Goal: Task Accomplishment & Management: Manage account settings

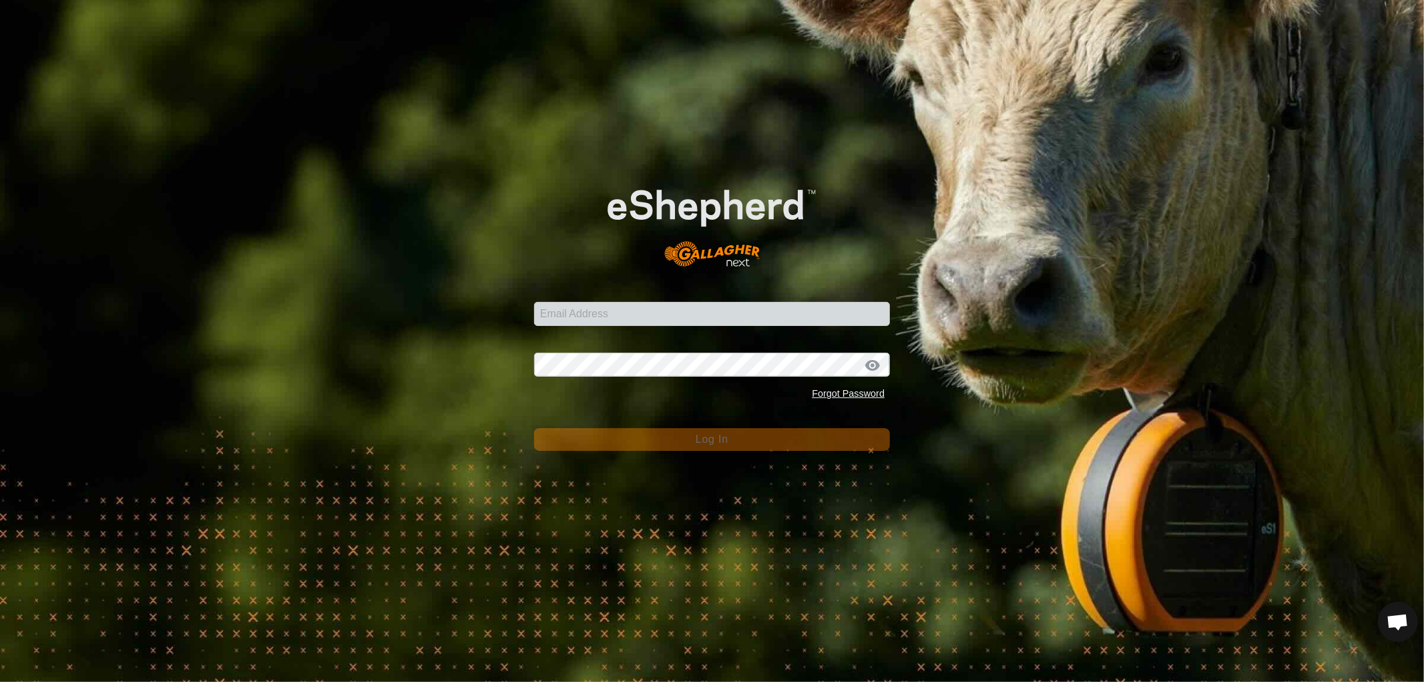
click at [568, 327] on form "Email Address Password Forgot Password Log In" at bounding box center [712, 305] width 356 height 290
click at [581, 309] on input "Email Address" at bounding box center [712, 314] width 356 height 24
type input "nickkunec@gmail.com"
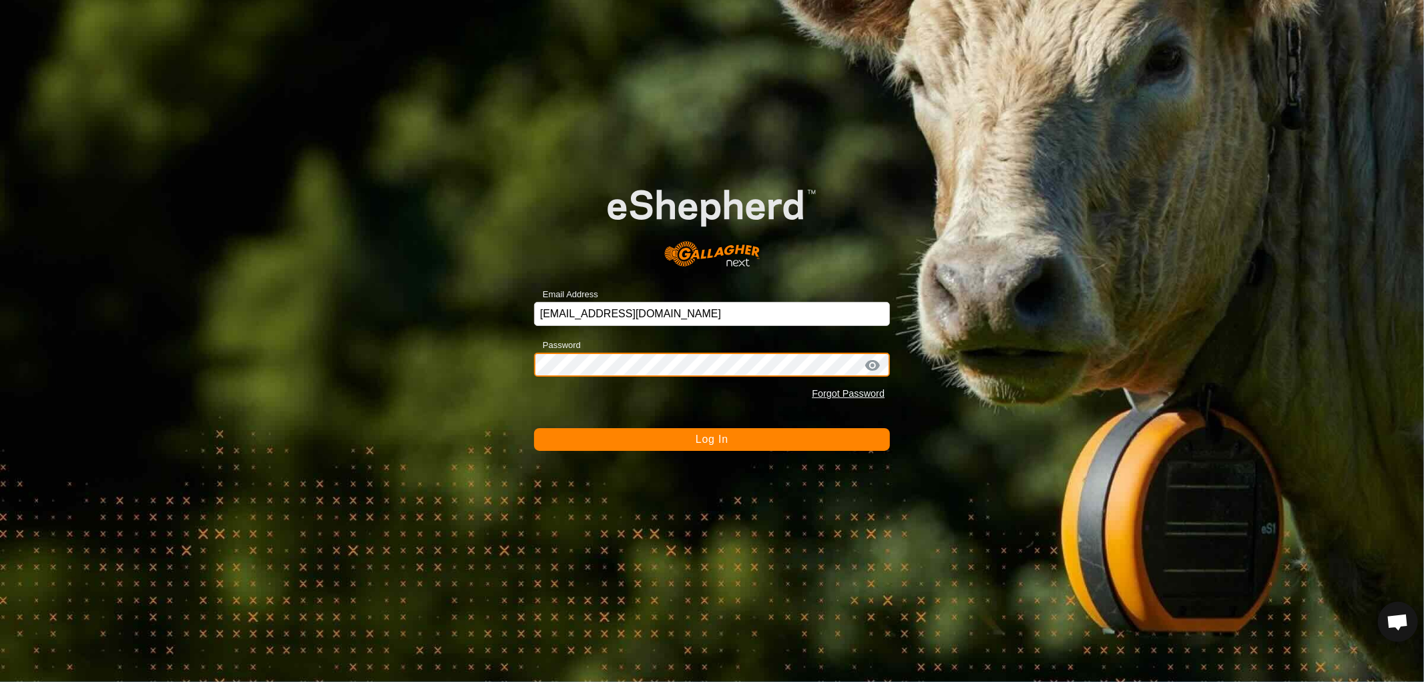
click at [534, 428] on button "Log In" at bounding box center [712, 439] width 356 height 23
